Goal: Task Accomplishment & Management: Manage account settings

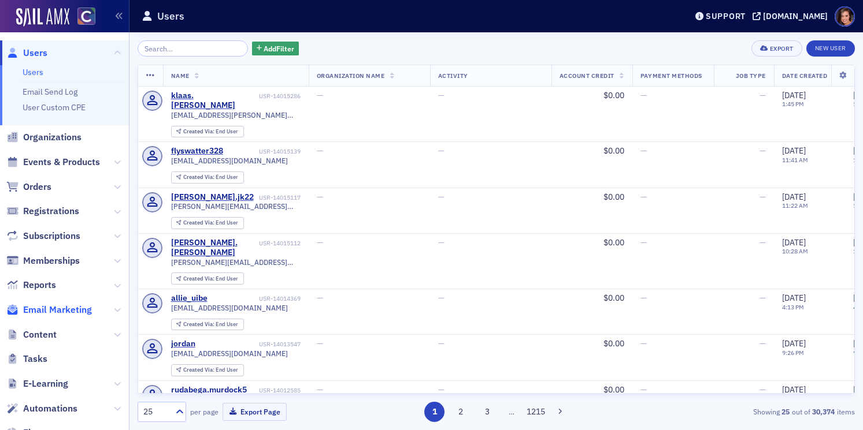
click at [76, 310] on span "Email Marketing" at bounding box center [57, 310] width 69 height 13
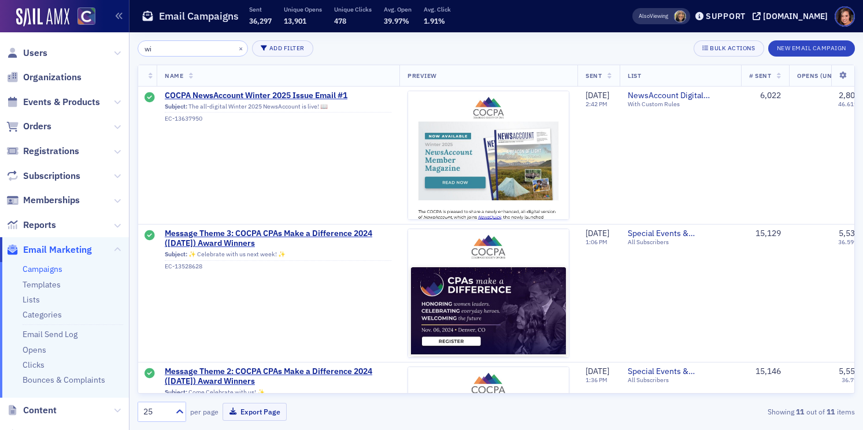
type input "w"
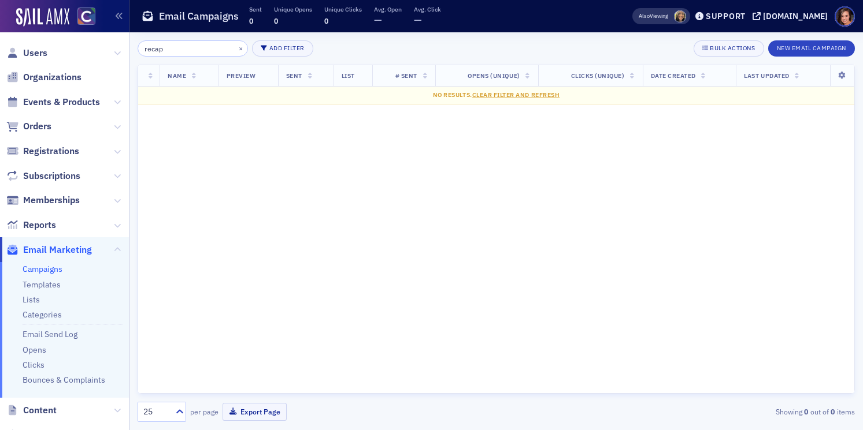
click at [151, 50] on input "recap" at bounding box center [193, 48] width 110 height 16
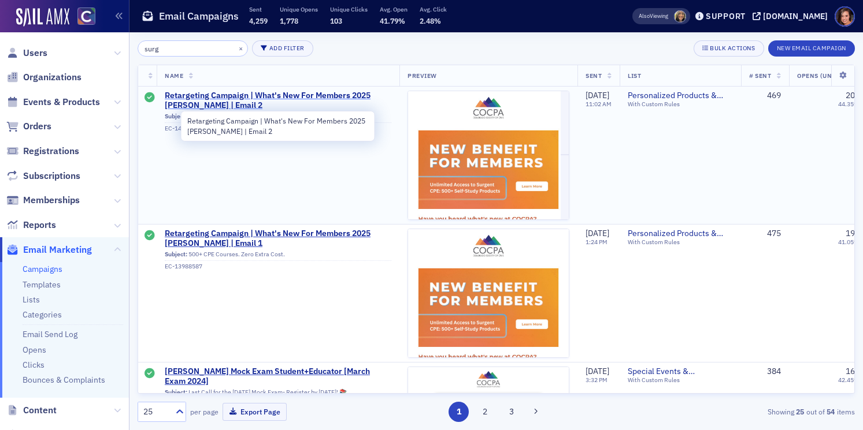
type input "surg"
click at [332, 99] on span "Retargeting Campaign | What's New For Members 2025 Surgent | Email 2" at bounding box center [278, 101] width 227 height 20
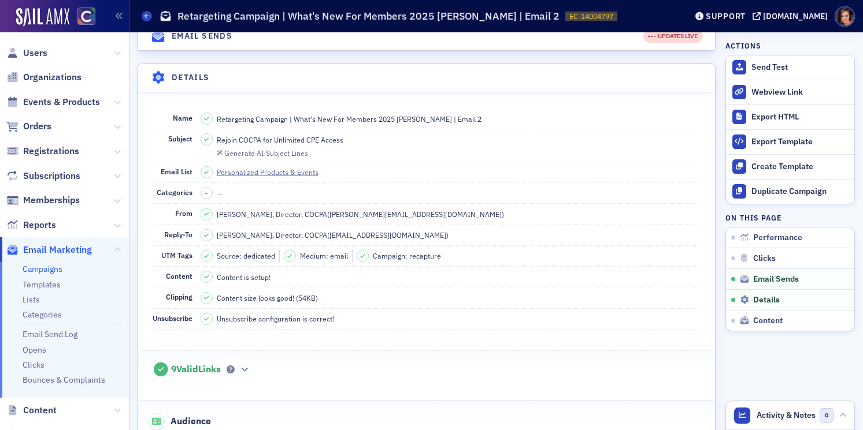
scroll to position [751, 0]
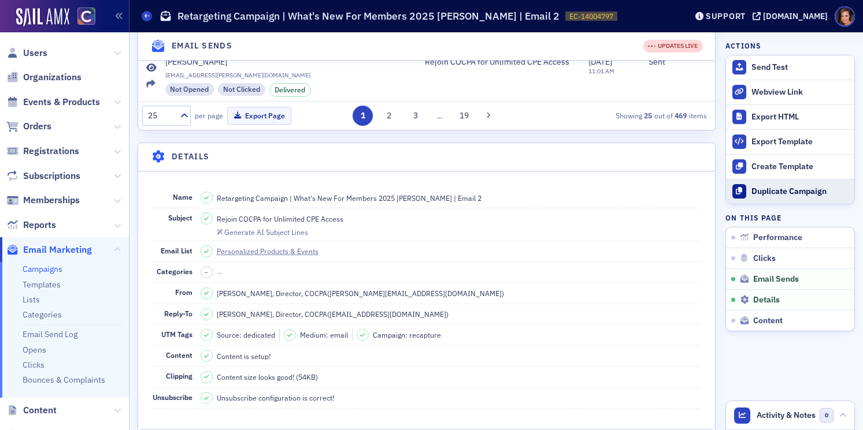
click at [792, 194] on div "Duplicate Campaign" at bounding box center [799, 192] width 97 height 10
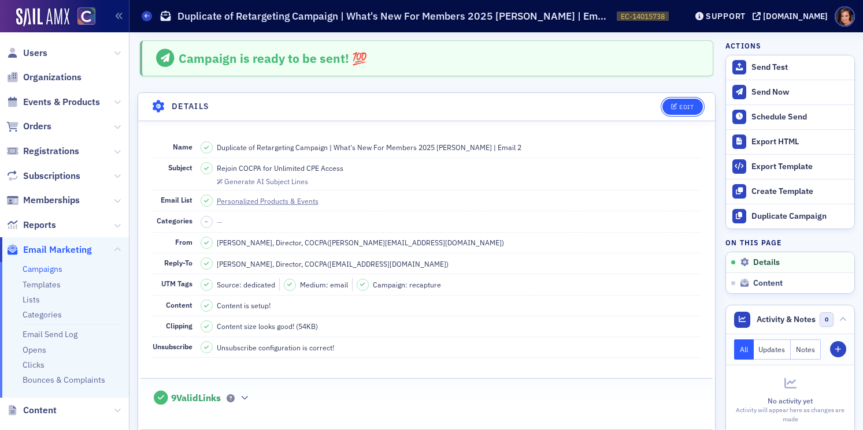
click at [669, 110] on button "Edit" at bounding box center [682, 107] width 40 height 16
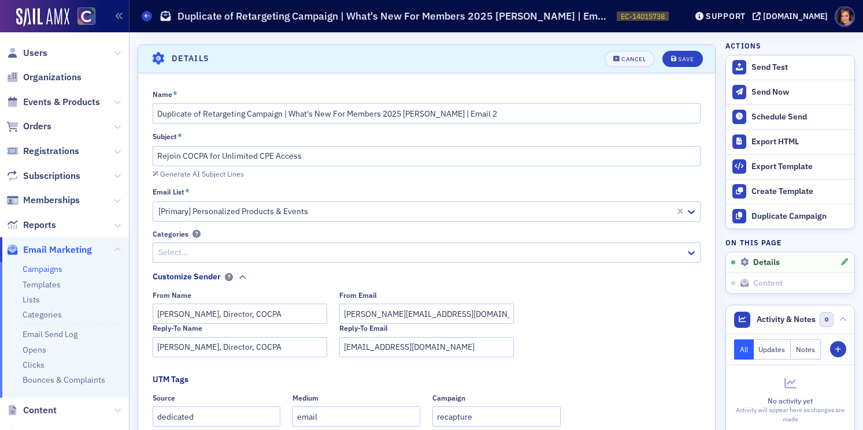
scroll to position [54, 0]
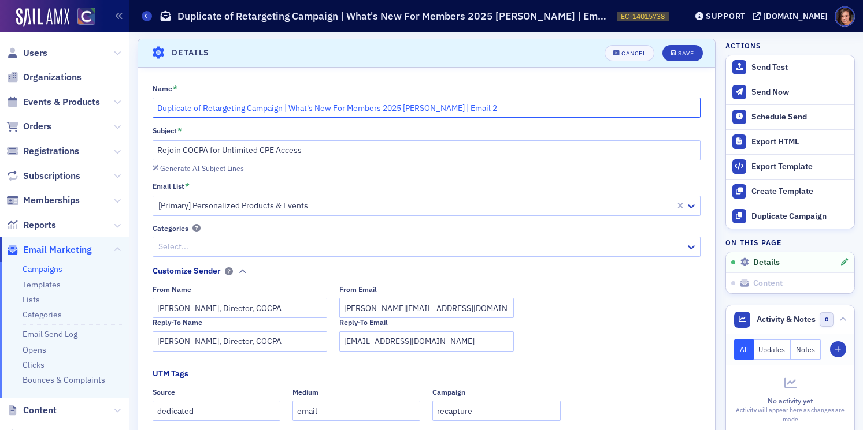
drag, startPoint x: 202, startPoint y: 110, endPoint x: 121, endPoint y: 110, distance: 81.5
click at [121, 110] on div "Users Organizations Events & Products Orders Registrations Subscriptions Member…" at bounding box center [431, 215] width 863 height 430
click at [477, 110] on input "Retargeting Campaign | What's New For Members 2025 Surgent | Email 2" at bounding box center [427, 108] width 548 height 20
type input "Retargeting Campaign | What's New For Members 2025 Surgent | Email 3"
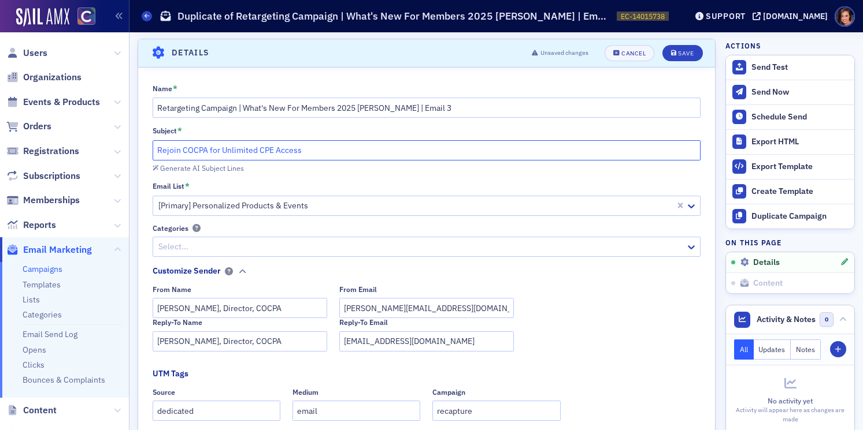
click at [325, 152] on input "Rejoin COCPA for Unlimited CPE Access" at bounding box center [427, 150] width 548 height 20
paste input "and get unlimited Surgent CPE ($549 value)"
click at [269, 153] on input "Rejoin COCPA for Unlimited CPE Access" at bounding box center [427, 150] width 548 height 20
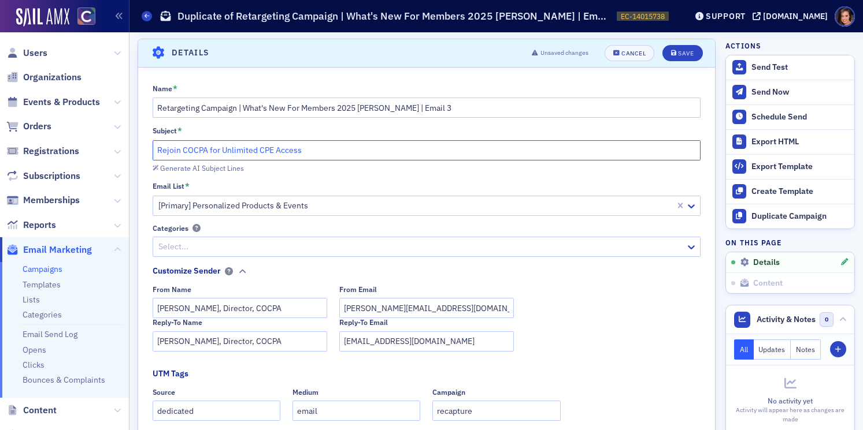
click at [269, 153] on input "Rejoin COCPA for Unlimited CPE Access" at bounding box center [427, 150] width 548 height 20
click at [255, 150] on input "Rejoin COCPA for Unlimited CPE Access" at bounding box center [427, 150] width 548 height 20
paste input "and get unlimited Surgent CPE ($549 value)"
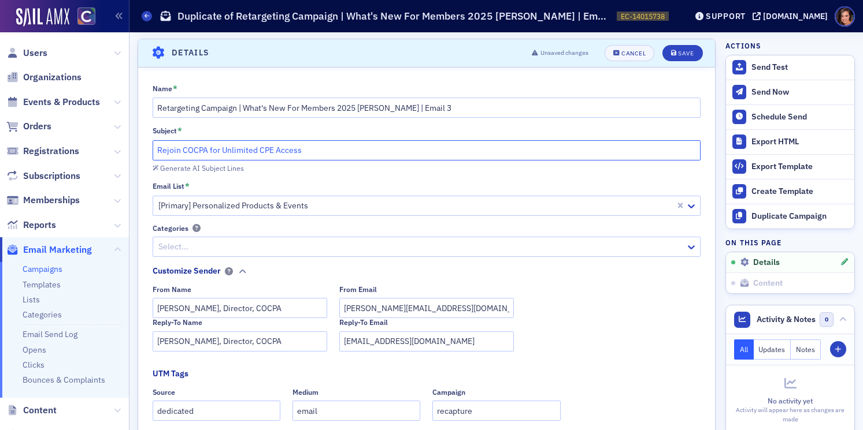
click at [232, 147] on input "Rejoin COCPA for Unlimited CPE Access" at bounding box center [427, 150] width 548 height 20
paste input "and get unlimited Surgent CPE ($549 value)"
drag, startPoint x: 157, startPoint y: 153, endPoint x: 230, endPoint y: 150, distance: 73.4
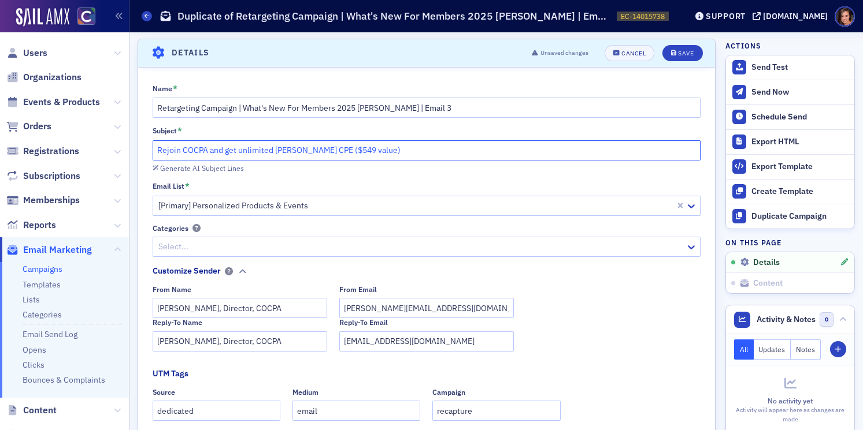
click at [230, 150] on input "Rejoin COCPA and get unlimited Surgent CPE ($549 value)" at bounding box center [427, 150] width 548 height 20
click at [313, 153] on input "Get unlimited Surgent CPE ($549 value)" at bounding box center [427, 150] width 548 height 20
click at [322, 148] on input "Get unlimited Surgent CPE ($549 value) by rejoining COCPA" at bounding box center [427, 150] width 548 height 20
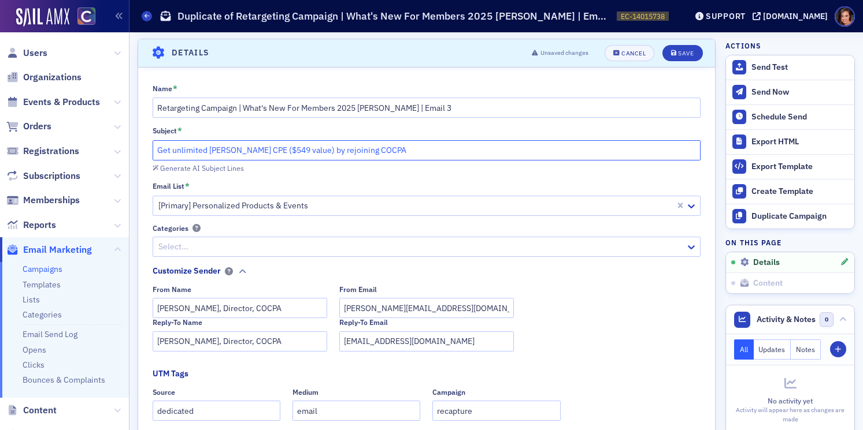
paste input "Rejoin COCPA and get unlimited Surgent CPE ($549 value)"
click at [336, 146] on input "Rejoin COCPA and get unlimited Surgent CPE ($549 value)" at bounding box center [427, 150] width 548 height 20
paste input "Unlimited Surgent CPE ($549 value) now included with"
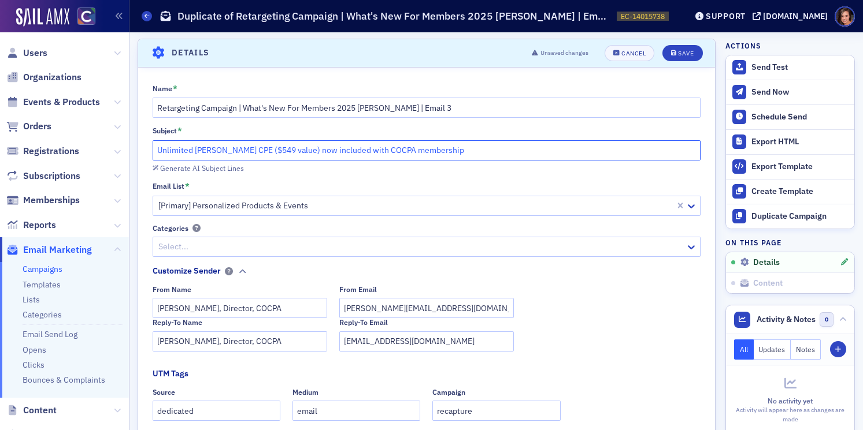
click at [298, 152] on input "Unlimited Surgent CPE ($549 value) now included with COCPA membership" at bounding box center [427, 150] width 548 height 20
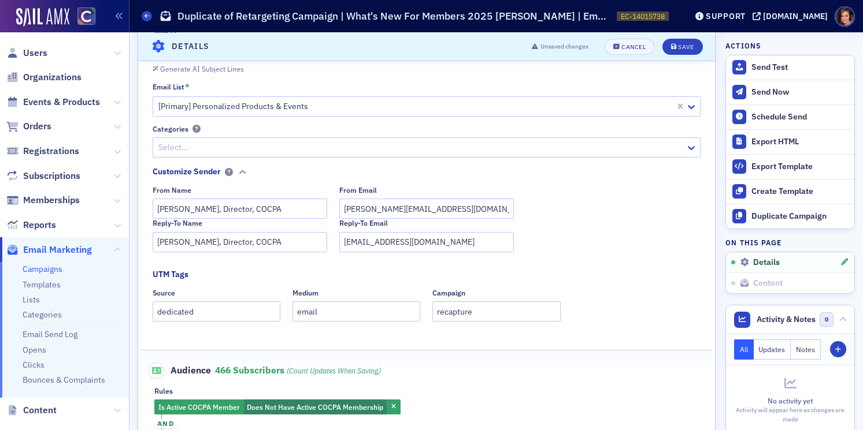
scroll to position [0, 0]
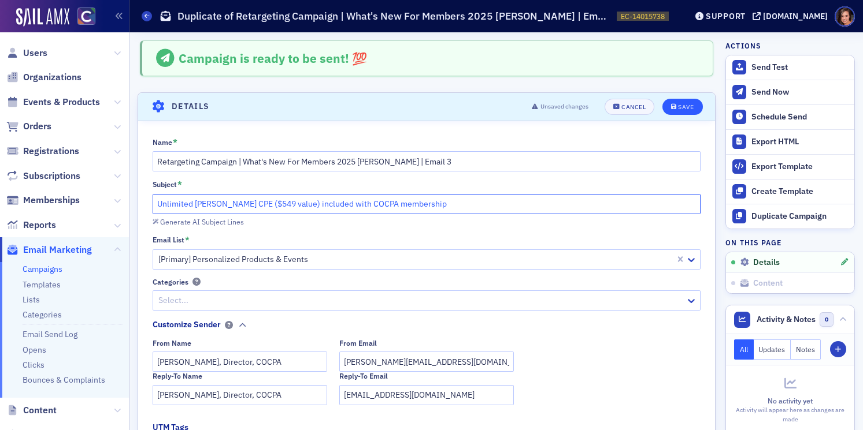
type input "Unlimited Surgent CPE ($549 value) included with COCPA membership"
click at [687, 107] on div "Save" at bounding box center [686, 107] width 16 height 6
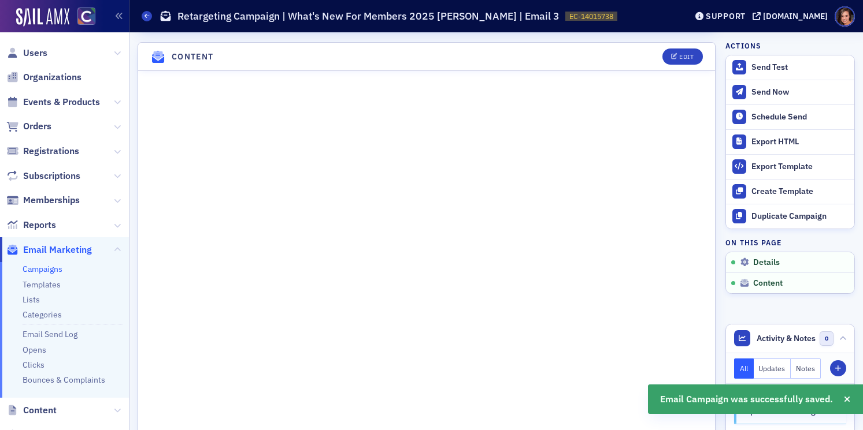
scroll to position [1865, 0]
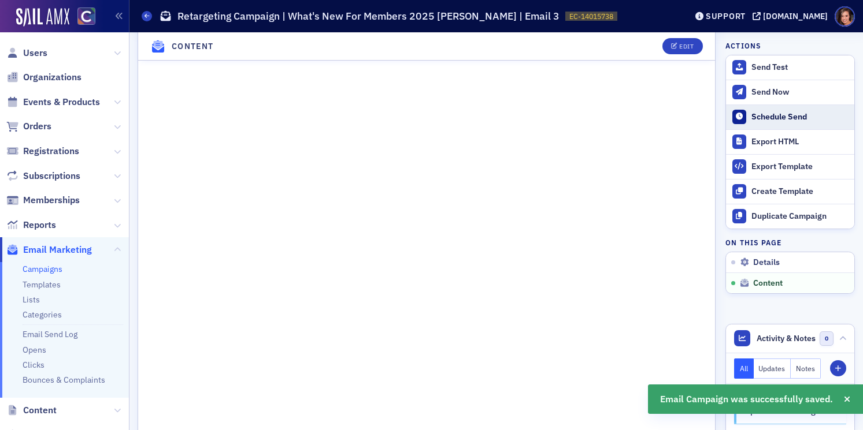
click at [769, 118] on div "Schedule Send" at bounding box center [799, 117] width 97 height 10
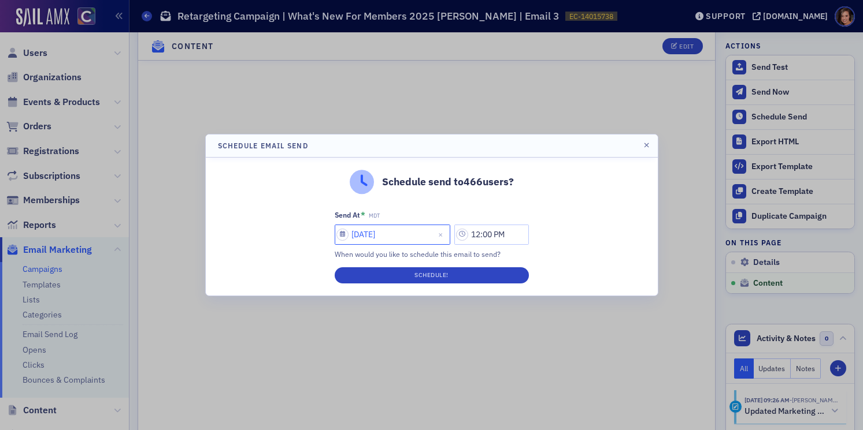
select select "8"
select select "2025"
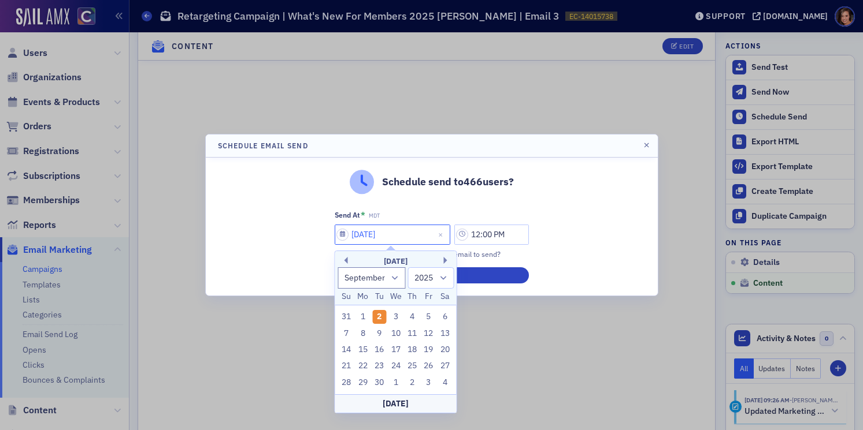
click at [378, 236] on input "09/02/2025" at bounding box center [393, 235] width 116 height 20
click at [433, 320] on div "5" at bounding box center [429, 317] width 14 height 14
type input "09/05/2025"
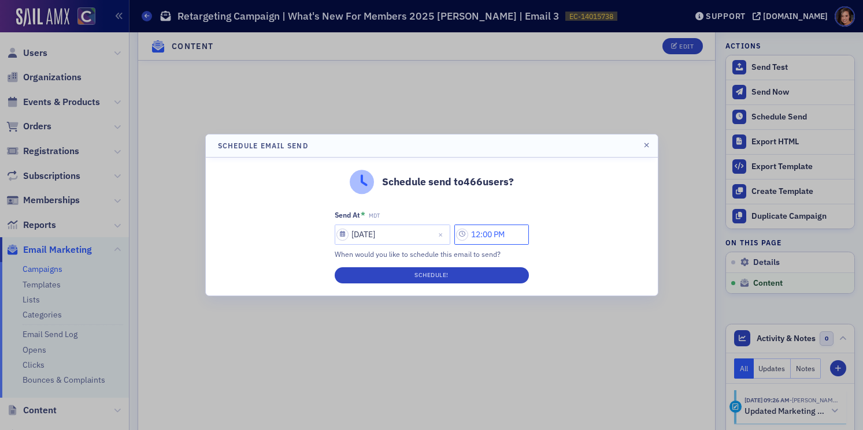
click at [483, 236] on input "12:00 PM" at bounding box center [491, 235] width 75 height 20
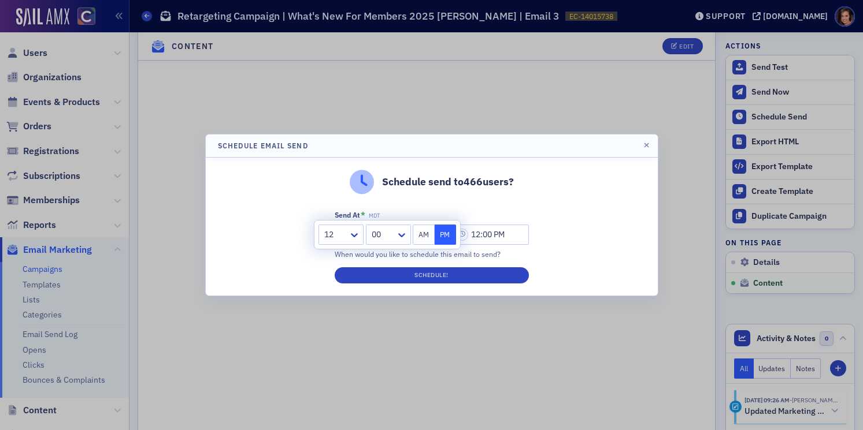
click at [569, 213] on div "Schedule send to 466 users? Send At * MDT 09/05/2025 12:00 PM When would you li…" at bounding box center [432, 227] width 452 height 138
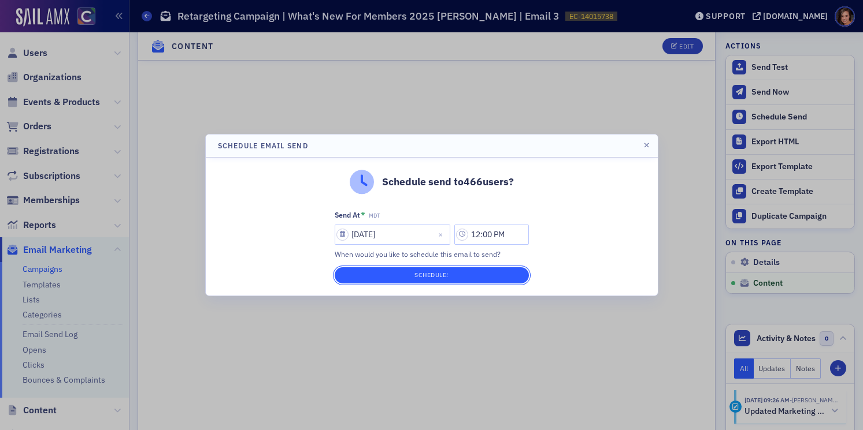
click at [455, 278] on button "Schedule!" at bounding box center [432, 276] width 194 height 16
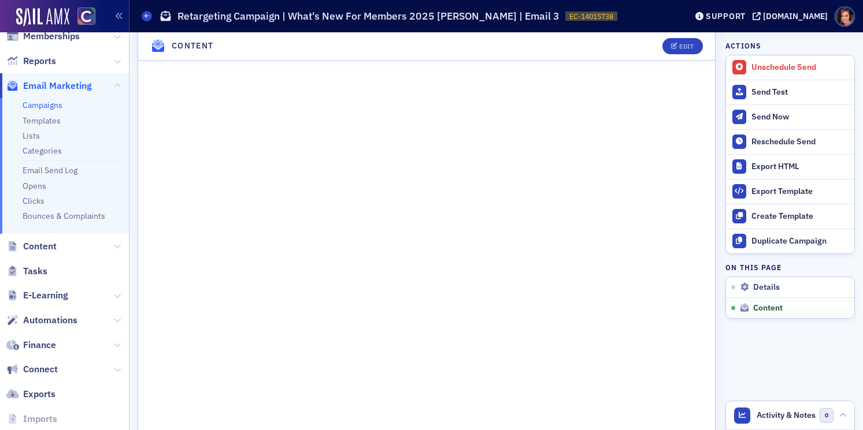
scroll to position [170, 0]
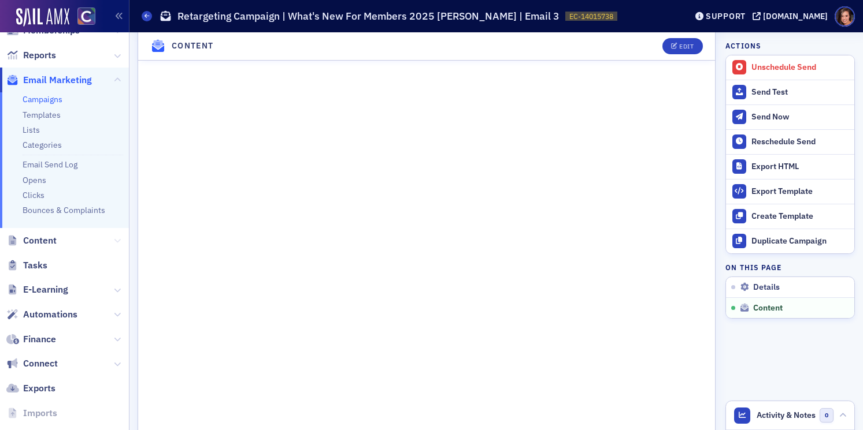
click at [115, 240] on icon at bounding box center [117, 240] width 7 height 7
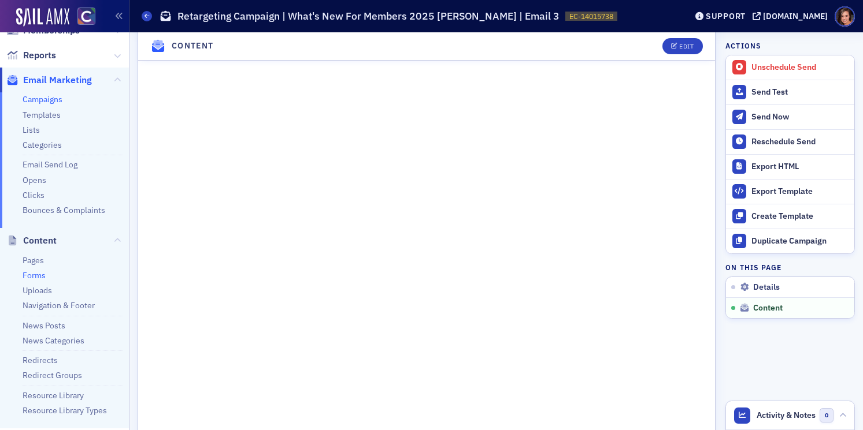
click at [40, 277] on link "Forms" at bounding box center [34, 275] width 23 height 10
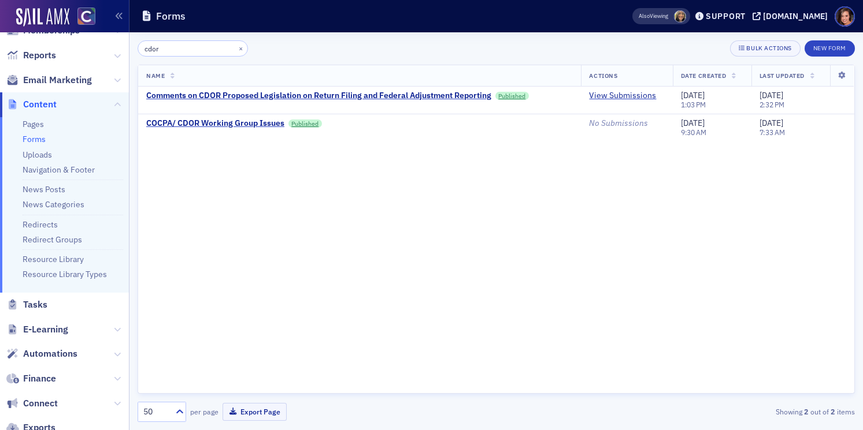
type input "cdor"
click at [614, 98] on link "View Submissions" at bounding box center [622, 96] width 67 height 10
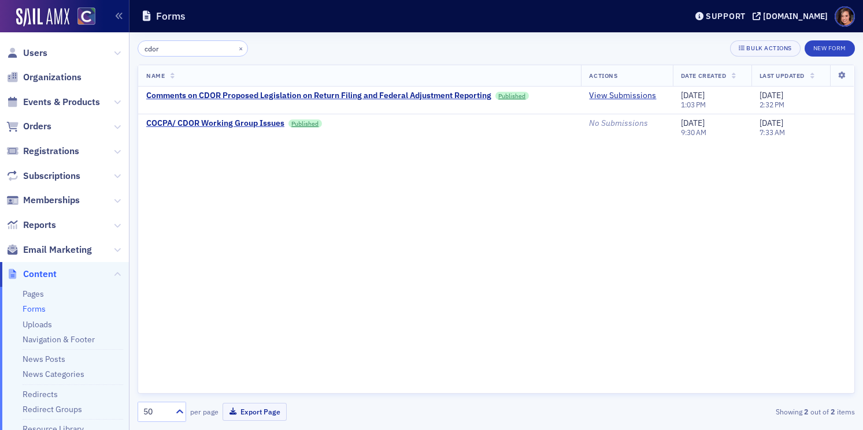
scroll to position [170, 0]
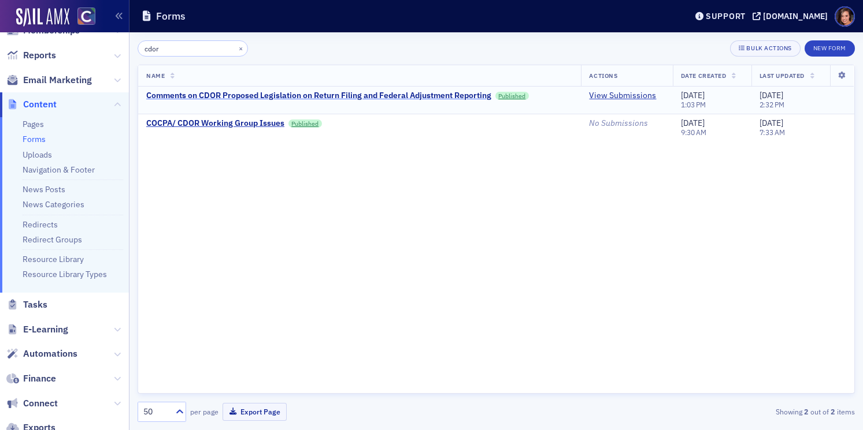
click at [416, 98] on div "Comments on CDOR Proposed Legislation on Return Filing and Federal Adjustment R…" at bounding box center [318, 96] width 345 height 10
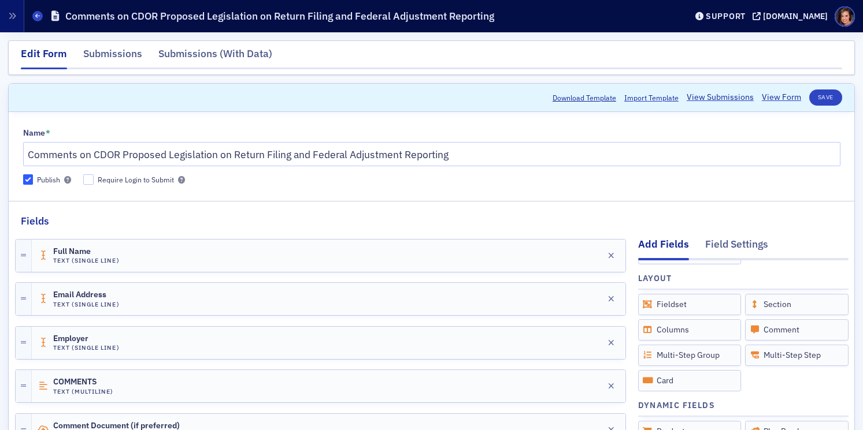
scroll to position [300, 0]
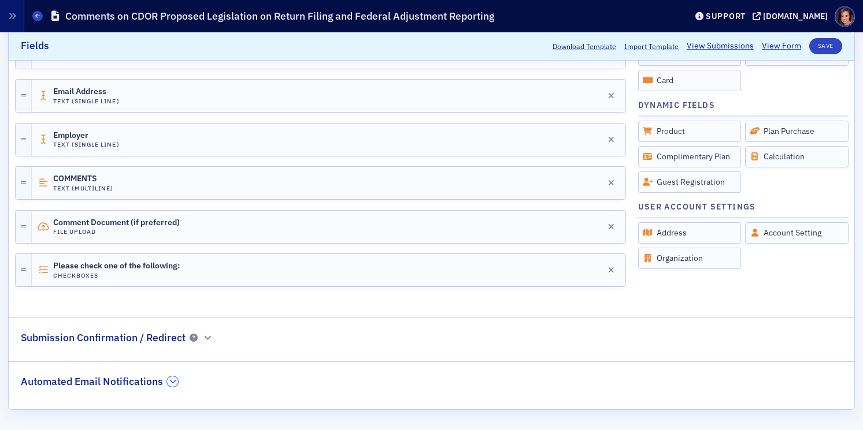
click at [169, 384] on icon "button" at bounding box center [172, 381] width 7 height 7
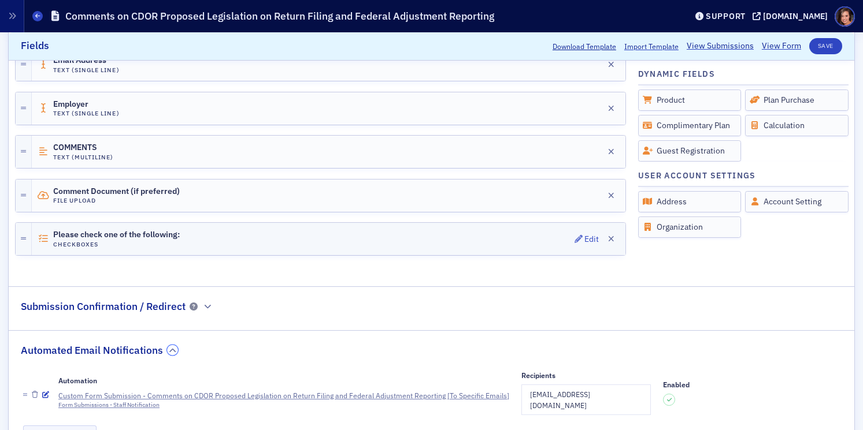
scroll to position [331, 0]
click at [211, 311] on div "Submission Confirmation / Redirect" at bounding box center [117, 301] width 192 height 27
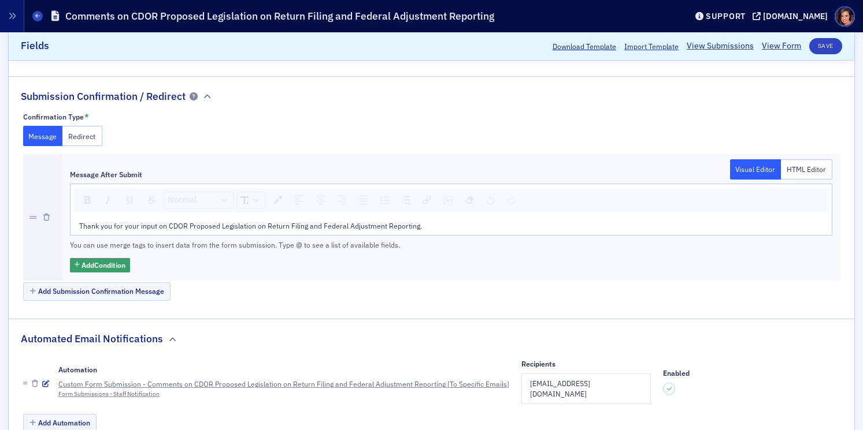
scroll to position [576, 0]
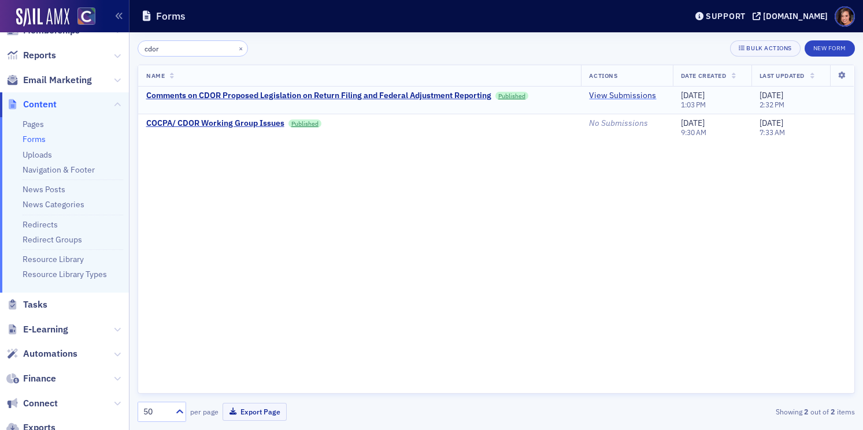
click at [604, 96] on link "View Submissions" at bounding box center [622, 96] width 67 height 10
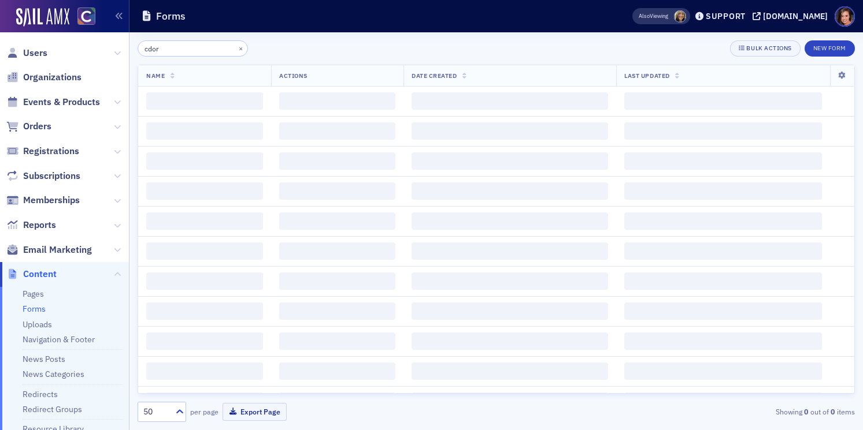
scroll to position [170, 0]
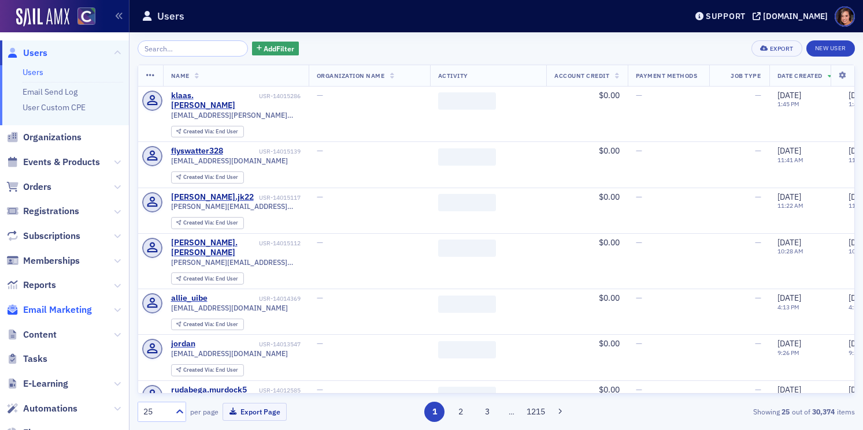
click at [77, 306] on span "Email Marketing" at bounding box center [57, 310] width 69 height 13
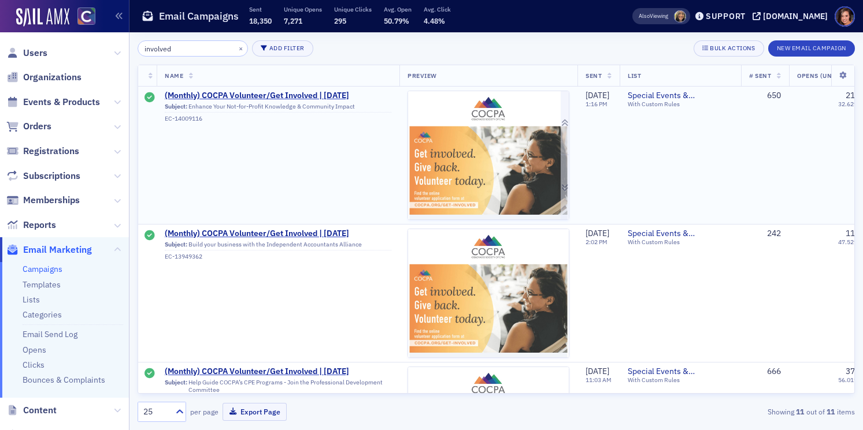
type input "involved"
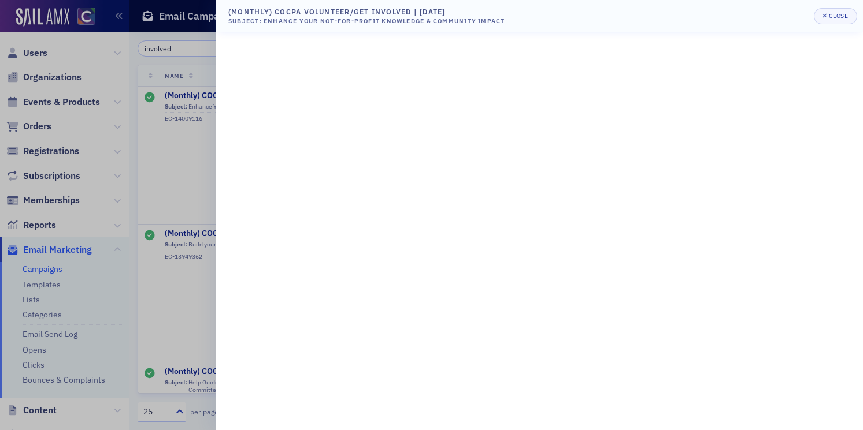
click at [179, 114] on div at bounding box center [431, 215] width 863 height 430
